Goal: Information Seeking & Learning: Learn about a topic

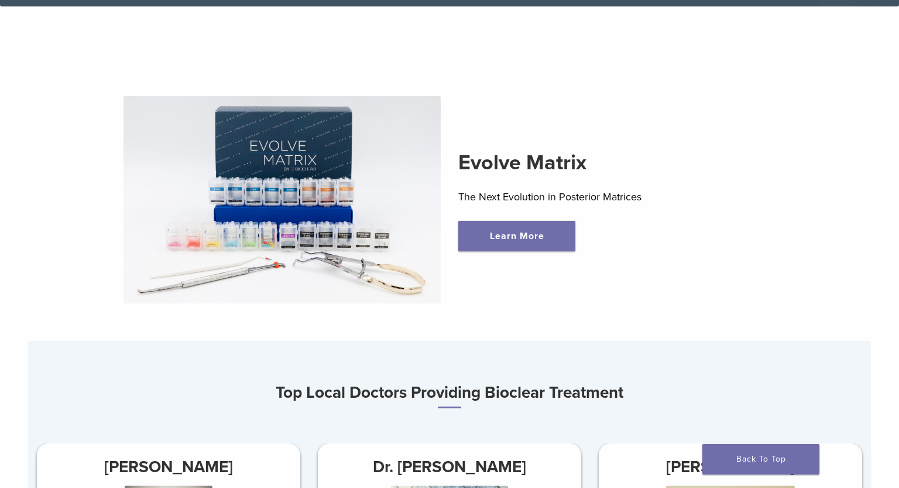
scroll to position [325, 0]
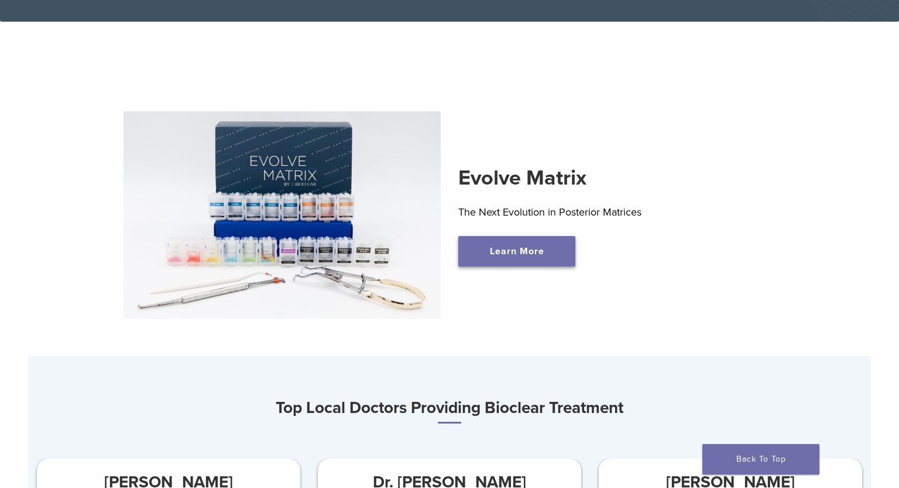
click at [535, 251] on link "Learn More" at bounding box center [516, 251] width 117 height 30
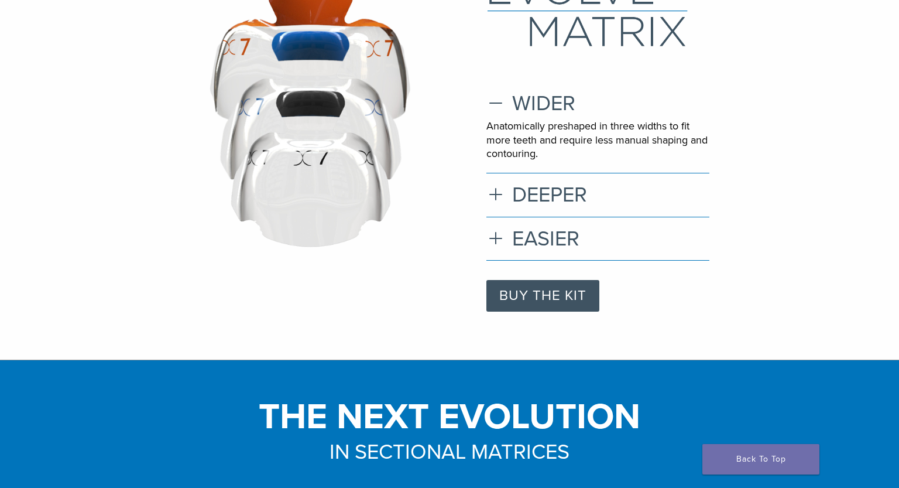
scroll to position [126, 0]
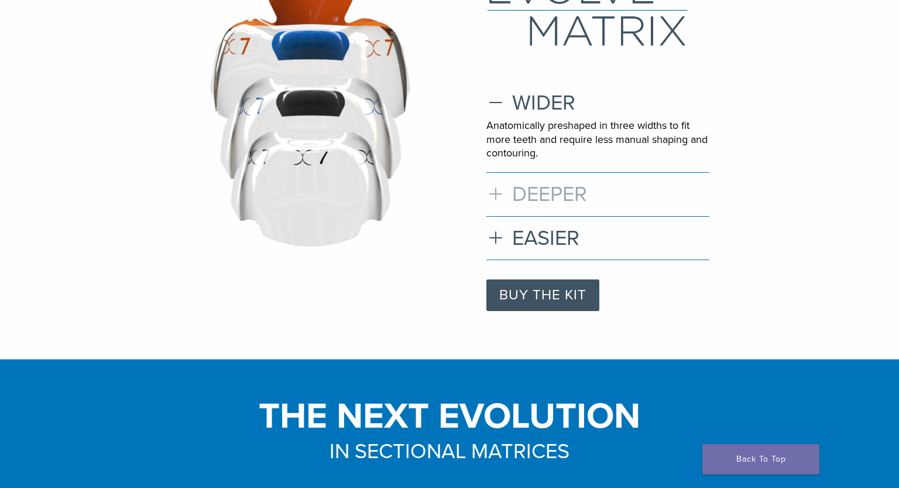
click at [540, 206] on h3 "DEEPER" at bounding box center [598, 193] width 223 height 25
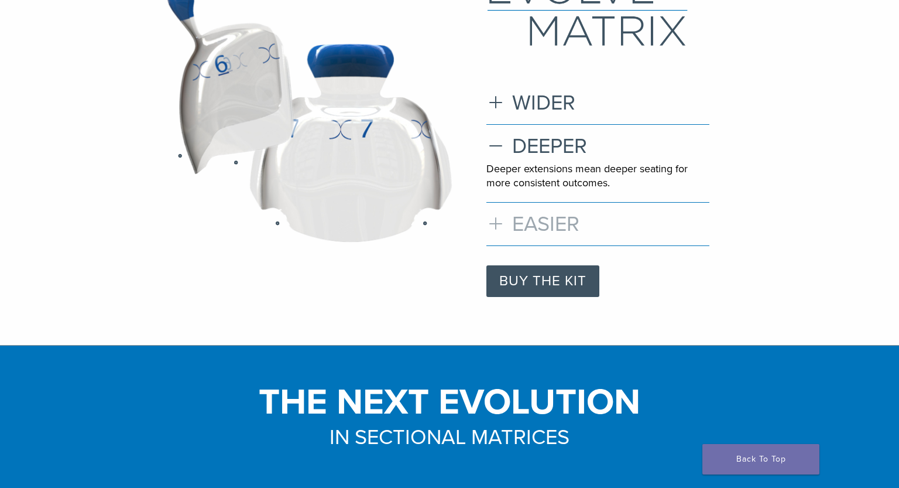
click at [538, 233] on h3 "EASIER" at bounding box center [598, 223] width 223 height 25
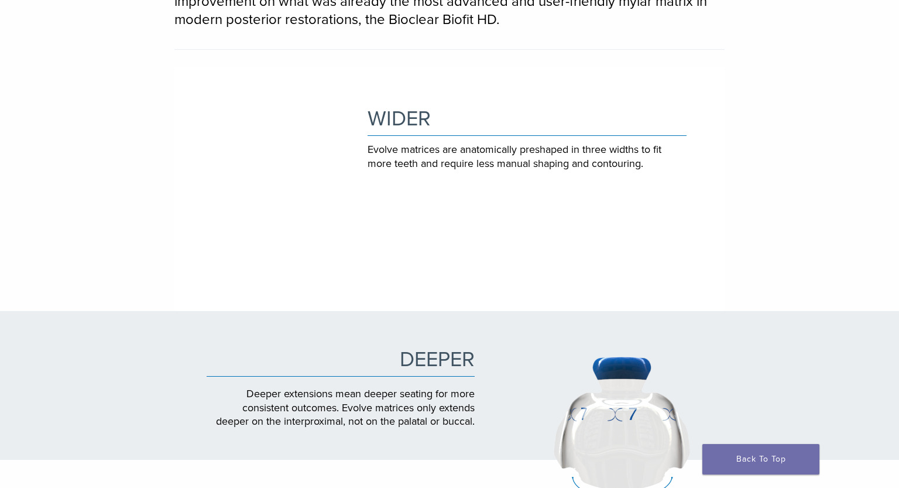
scroll to position [0, 0]
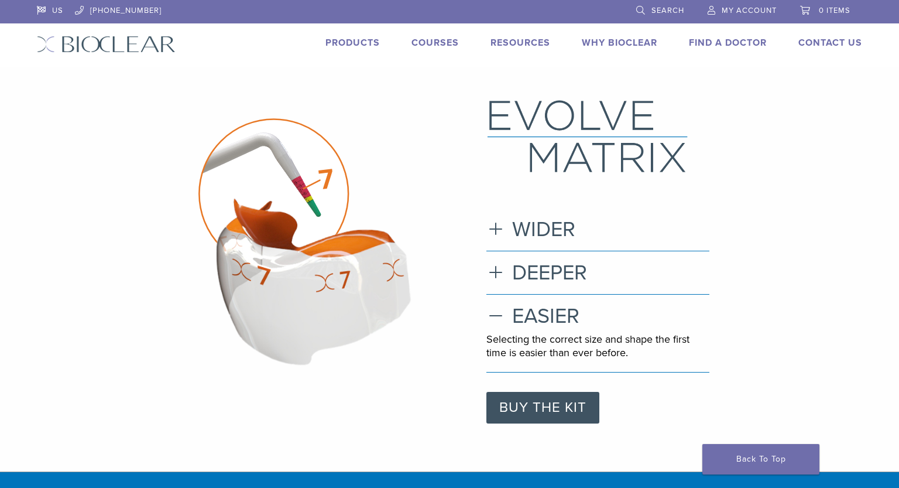
click at [341, 40] on link "Products" at bounding box center [353, 43] width 54 height 12
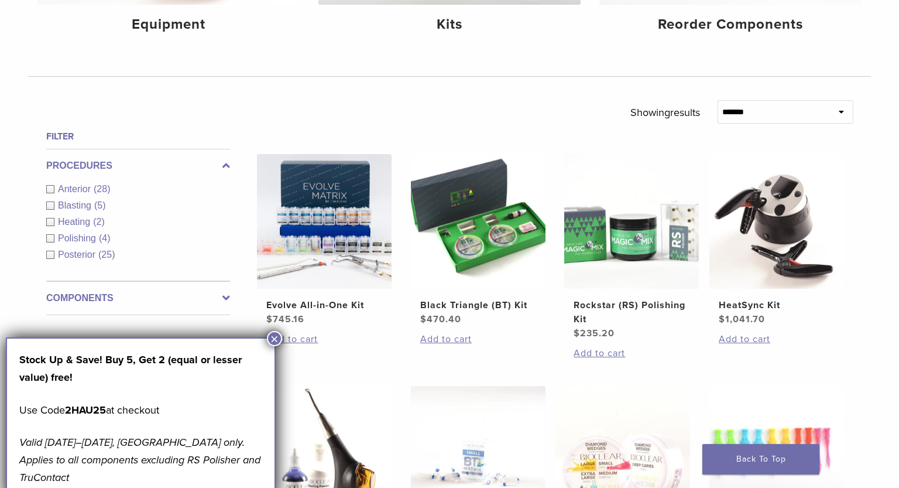
scroll to position [329, 0]
